Goal: Transaction & Acquisition: Purchase product/service

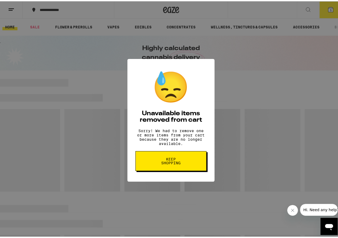
click at [172, 161] on span "Keep Shopping" at bounding box center [171, 160] width 28 height 8
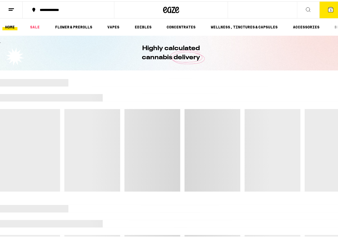
click at [10, 6] on icon at bounding box center [11, 8] width 6 height 6
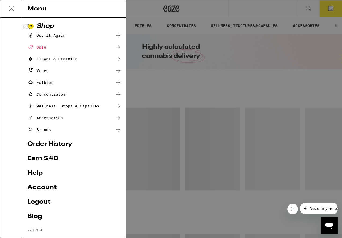
click at [329, 5] on div "Menu Shop Buy It Again Sale Flower & Prerolls Vapes Edibles Concentrates Wellne…" at bounding box center [171, 119] width 342 height 238
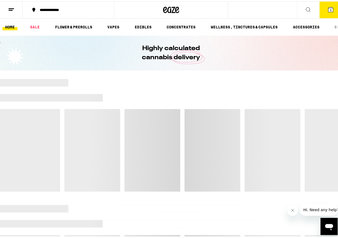
click at [331, 8] on button "5" at bounding box center [330, 8] width 23 height 17
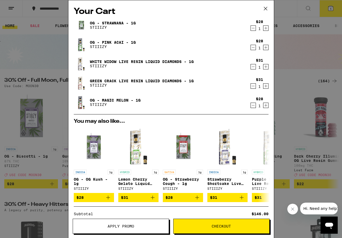
drag, startPoint x: 253, startPoint y: 105, endPoint x: 253, endPoint y: 99, distance: 6.2
click at [256, 104] on div "1" at bounding box center [259, 106] width 7 height 4
click at [252, 86] on icon "Decrement" at bounding box center [253, 86] width 3 height 0
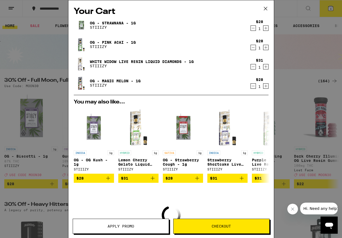
click at [248, 61] on div "$31 1" at bounding box center [258, 63] width 20 height 11
click at [251, 26] on icon "Decrement" at bounding box center [253, 28] width 5 height 6
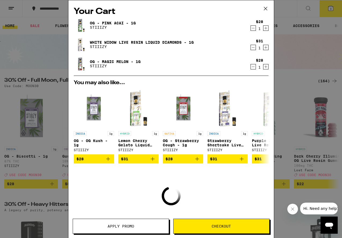
click at [251, 28] on icon "Decrement" at bounding box center [253, 28] width 5 height 6
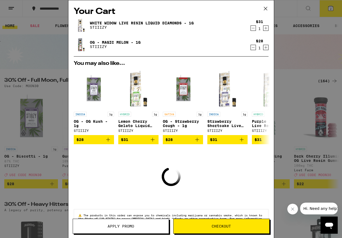
click at [251, 29] on icon "Decrement" at bounding box center [253, 28] width 5 height 6
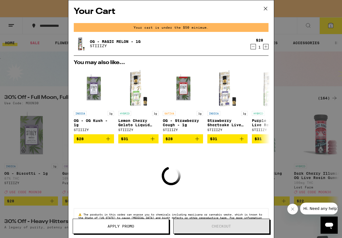
click at [249, 29] on div "Your cart is under the $50 minimum." at bounding box center [171, 27] width 195 height 9
click at [251, 47] on icon "Decrement" at bounding box center [253, 46] width 5 height 6
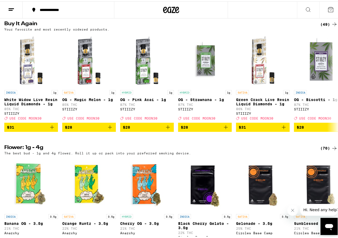
scroll to position [432, 0]
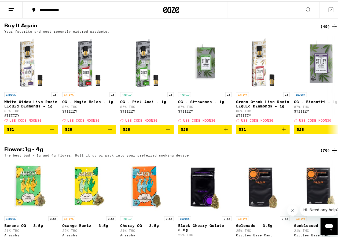
click at [325, 28] on div "(49)" at bounding box center [328, 25] width 17 height 6
click at [322, 28] on div "(49)" at bounding box center [328, 25] width 17 height 6
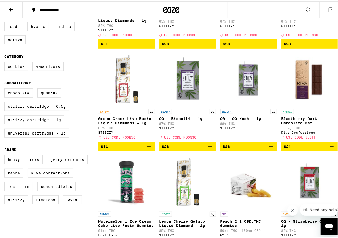
scroll to position [134, 0]
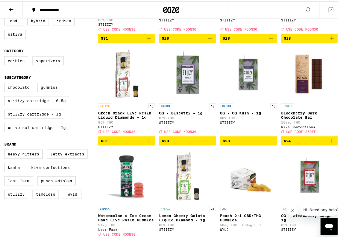
click at [329, 143] on icon "Add to bag" at bounding box center [332, 139] width 6 height 6
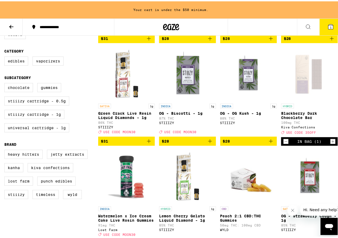
click at [330, 143] on icon "Increment" at bounding box center [332, 140] width 5 height 6
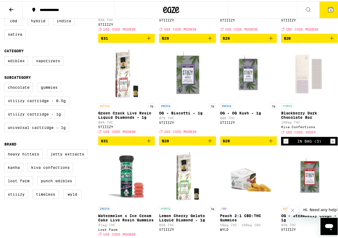
click at [330, 143] on icon "Increment" at bounding box center [332, 140] width 5 height 6
click at [330, 9] on span "5" at bounding box center [331, 8] width 2 height 3
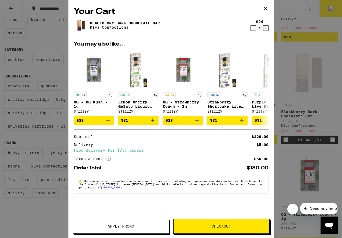
click at [138, 227] on span "Apply Promo" at bounding box center [121, 226] width 96 height 4
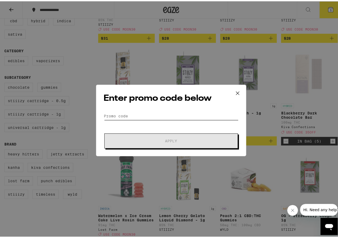
click at [136, 115] on input "Promo Code" at bounding box center [171, 115] width 135 height 8
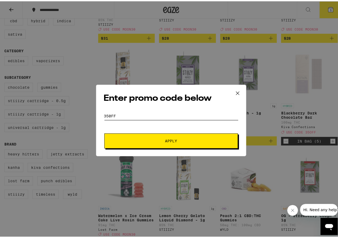
type input "350FF"
click at [165, 140] on span "Apply" at bounding box center [171, 140] width 12 height 4
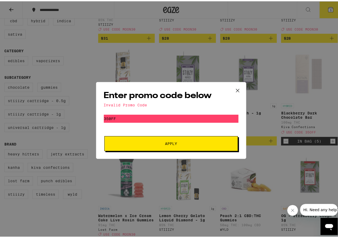
click at [234, 88] on icon at bounding box center [238, 89] width 8 height 8
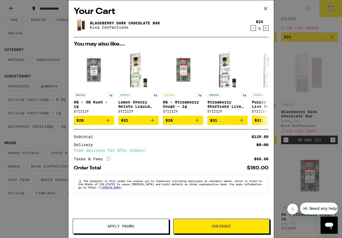
click at [135, 226] on span "Apply Promo" at bounding box center [121, 226] width 96 height 4
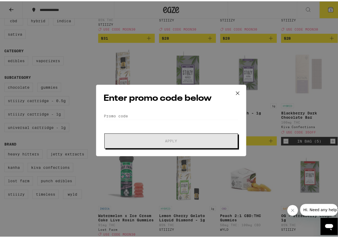
click at [141, 110] on div "Enter promo code below Promo Code Apply" at bounding box center [171, 119] width 150 height 72
click at [141, 114] on input "Promo Code" at bounding box center [171, 115] width 135 height 8
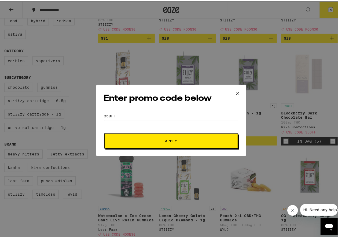
type input "350ff"
click at [160, 142] on button "Apply" at bounding box center [171, 139] width 134 height 15
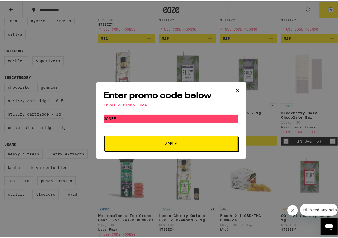
click at [234, 87] on icon at bounding box center [238, 89] width 8 height 8
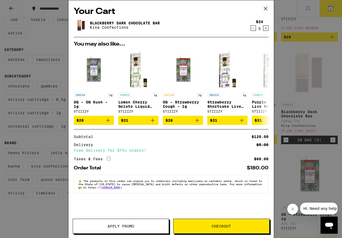
click at [267, 6] on icon at bounding box center [265, 9] width 8 height 8
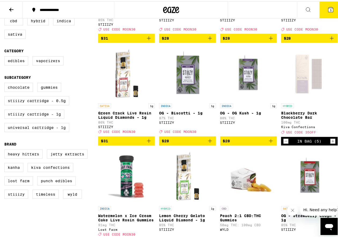
click at [302, 88] on div "Open page for Blackberry Dark Chocolate Bar from Kiva Confections" at bounding box center [309, 73] width 54 height 54
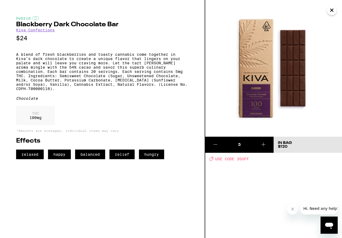
click at [242, 161] on span "USE CODE 35OFF" at bounding box center [232, 159] width 34 height 4
copy span "35OFF"
click at [331, 10] on icon "Close" at bounding box center [332, 10] width 6 height 8
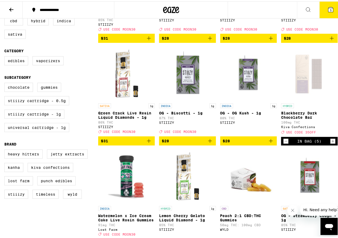
click at [329, 9] on icon at bounding box center [330, 8] width 5 height 5
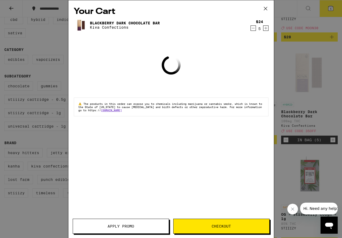
click at [120, 234] on button "Apply Promo" at bounding box center [121, 226] width 96 height 15
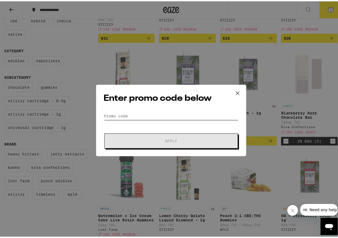
paste input "35OFF"
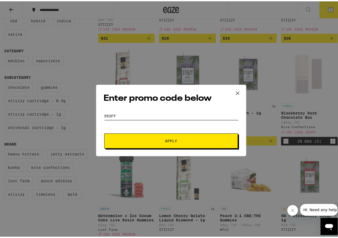
type input "35OFF"
click at [157, 141] on button "Apply" at bounding box center [171, 139] width 134 height 15
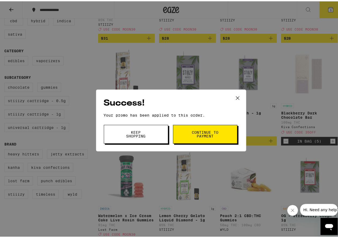
click at [147, 130] on span "Keep Shopping" at bounding box center [135, 133] width 27 height 8
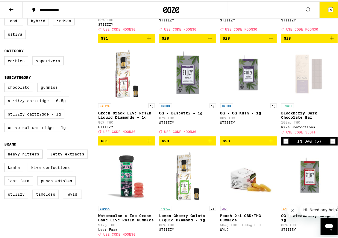
click at [327, 5] on icon at bounding box center [330, 8] width 6 height 6
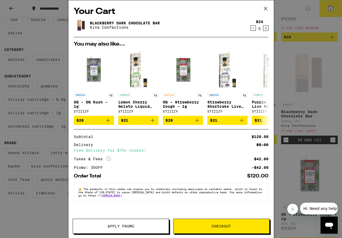
click at [219, 224] on button "Checkout" at bounding box center [221, 226] width 96 height 15
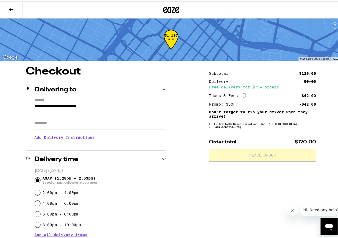
click at [135, 123] on input "Apt/Suite" at bounding box center [99, 121] width 131 height 13
type input "****"
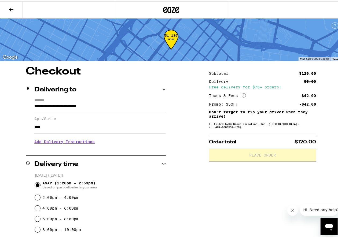
click at [88, 141] on h3 "Add Delivery Instructions" at bounding box center [99, 140] width 131 height 12
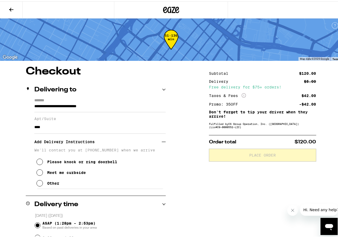
click at [37, 185] on icon at bounding box center [39, 182] width 6 height 6
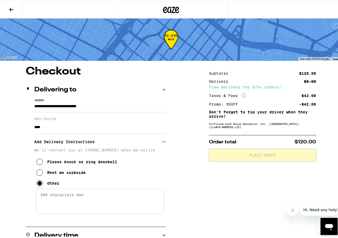
click at [69, 196] on textarea "Enter any other delivery instructions you want driver to know" at bounding box center [100, 199] width 128 height 25
paste textarea "35OFF"
drag, startPoint x: 68, startPoint y: 196, endPoint x: 33, endPoint y: 196, distance: 35.4
click at [34, 196] on div "We'll contact you at [PHONE_NUMBER] when we arrive Please knock or ring doorbel…" at bounding box center [99, 180] width 131 height 67
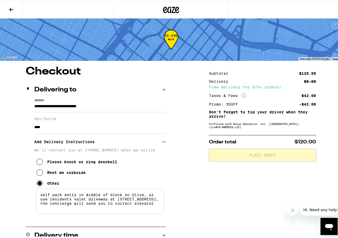
click at [76, 197] on textarea "self park entry in middle of block on Olive, or use residents valet driveway at…" at bounding box center [100, 199] width 128 height 25
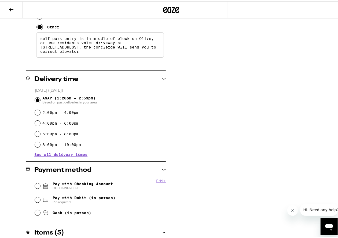
scroll to position [161, 0]
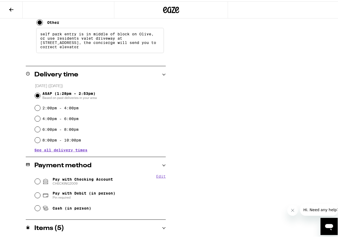
type textarea "self park entry is in middle of block on Olive, or use residents valet driveway…"
click at [64, 149] on span "See all delivery times" at bounding box center [60, 149] width 53 height 4
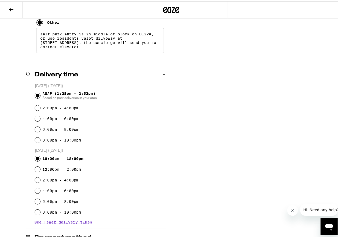
click at [36, 157] on input "10:00am - 12:00pm" at bounding box center [37, 157] width 5 height 5
radio input "true"
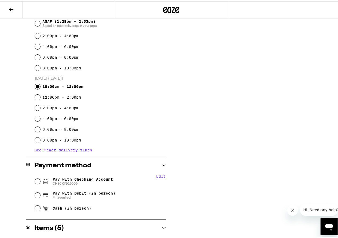
scroll to position [250, 0]
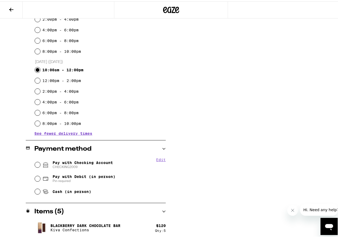
click at [34, 163] on fieldset "Edit Pay with Checking Account CHECKING2009 Pay with Debit (in person) Pin requ…" at bounding box center [99, 176] width 131 height 40
click at [35, 164] on input "Pay with Checking Account CHECKING2009" at bounding box center [37, 163] width 5 height 5
radio input "true"
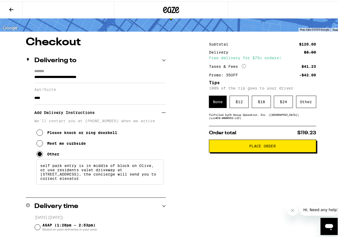
scroll to position [26, 0]
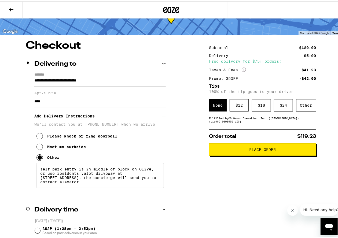
click at [233, 121] on div "Fulfilled by CS Group Operation, Inc. (Silverlake) (Lic# C9-0000552-LIC )" at bounding box center [262, 118] width 107 height 6
click at [300, 104] on div "Other" at bounding box center [306, 104] width 20 height 12
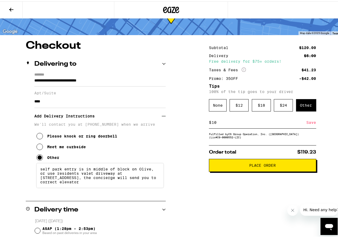
type input "10"
click at [309, 122] on div "Save" at bounding box center [312, 121] width 10 height 12
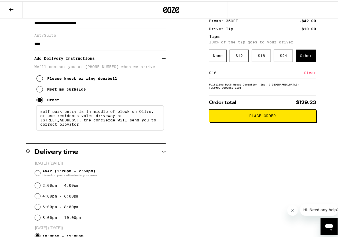
scroll to position [79, 0]
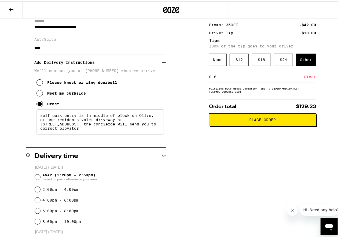
click at [263, 120] on span "Place Order" at bounding box center [262, 119] width 27 height 4
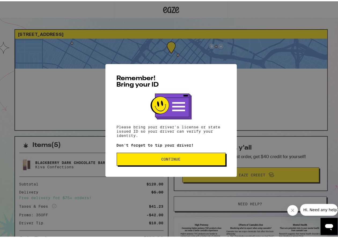
click at [192, 157] on button "Continue" at bounding box center [171, 158] width 109 height 13
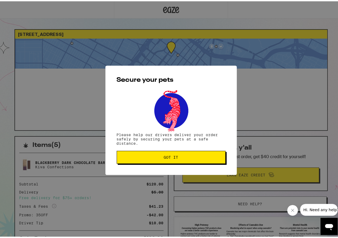
click at [185, 159] on button "Got it" at bounding box center [171, 156] width 109 height 13
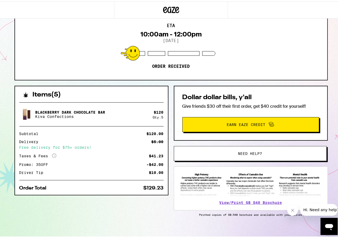
scroll to position [54, 0]
